Goal: Information Seeking & Learning: Learn about a topic

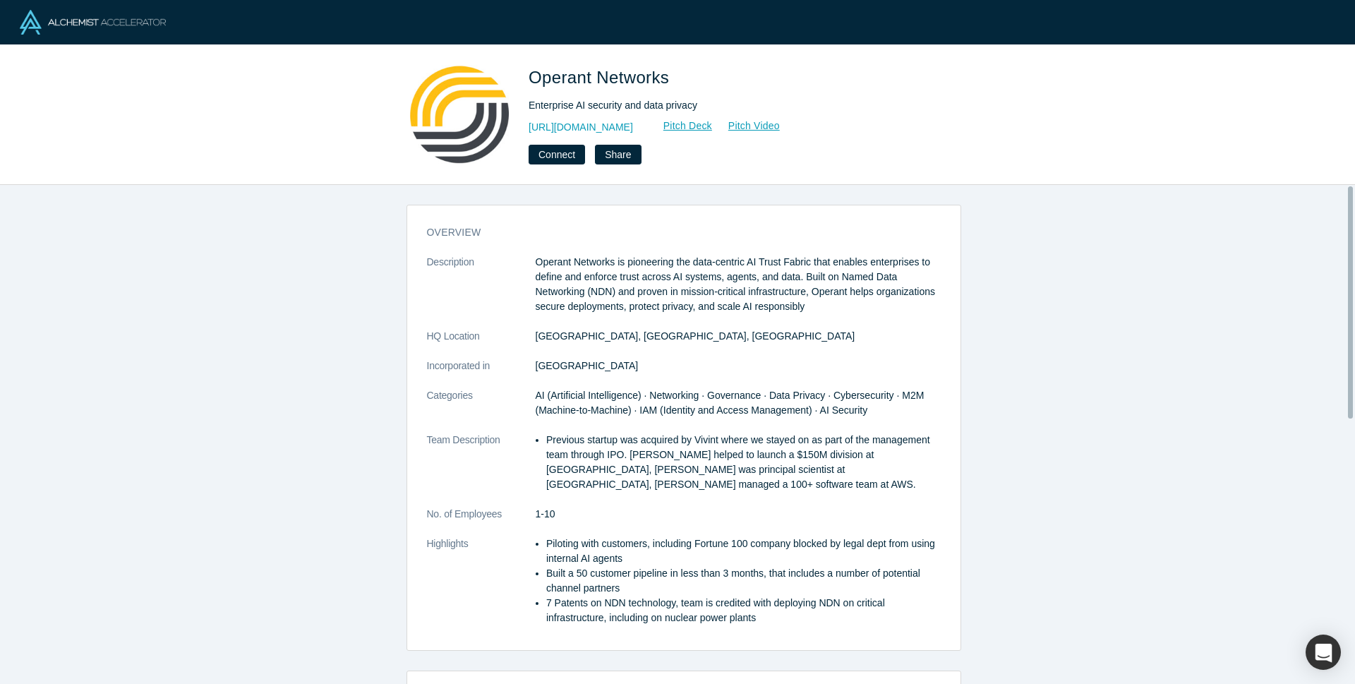
drag, startPoint x: 1353, startPoint y: 202, endPoint x: 1341, endPoint y: 28, distance: 174.0
click at [1342, 30] on div "Operant Networks Enterprise AI security and data privacy http://www.operantnetw…" at bounding box center [677, 342] width 1355 height 684
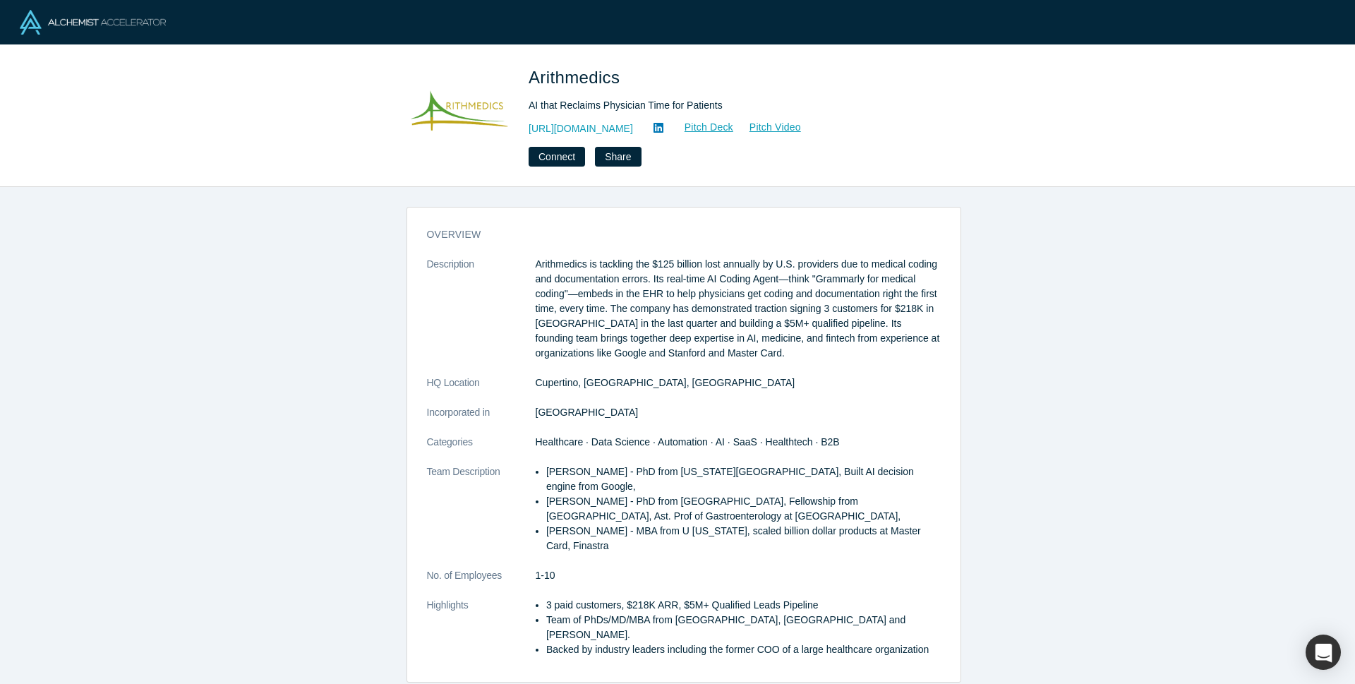
click at [670, 403] on dl "Description Arithmedics is tackling the $125 billion lost annually by U.S. prov…" at bounding box center [684, 464] width 514 height 415
click at [721, 395] on dl "Description Arithmedics is tackling the $125 billion lost annually by U.S. prov…" at bounding box center [684, 464] width 514 height 415
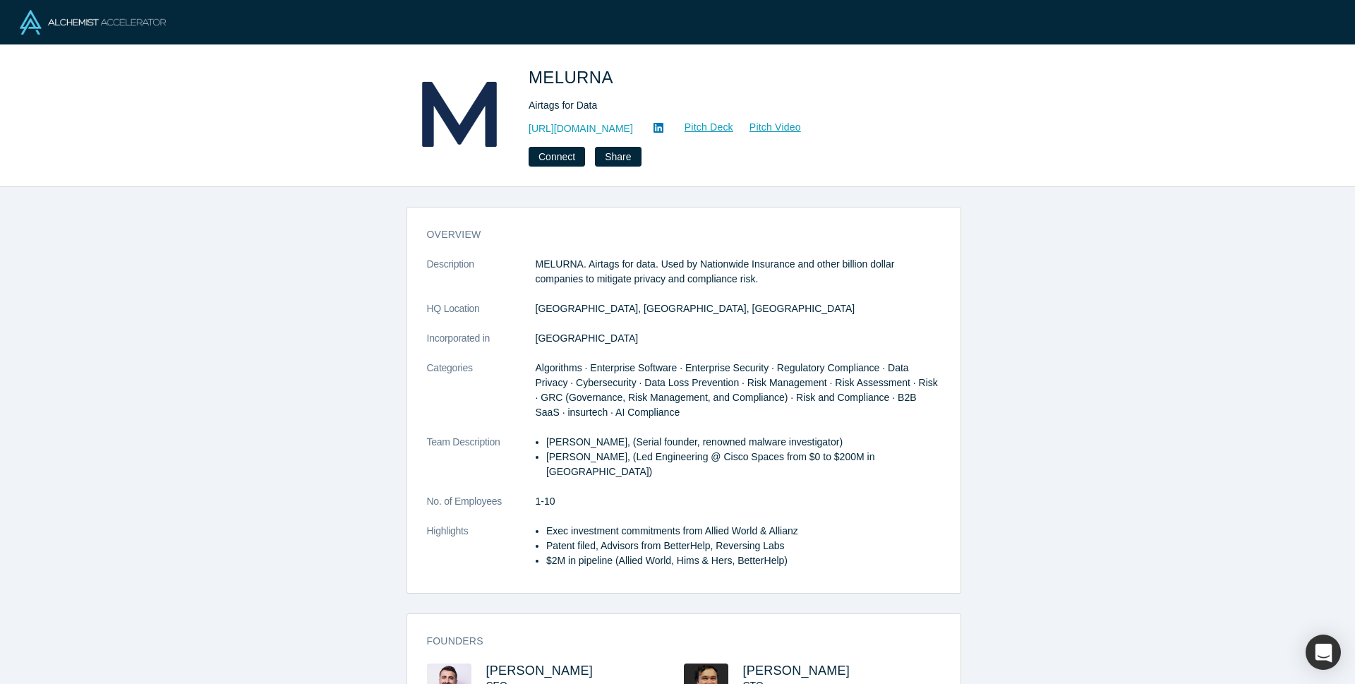
click at [1346, 130] on div "MELURNA Airtags for Data [URL][DOMAIN_NAME] Pitch Deck Pitch Video Connect Share" at bounding box center [677, 116] width 1355 height 142
